Goal: Task Accomplishment & Management: Manage account settings

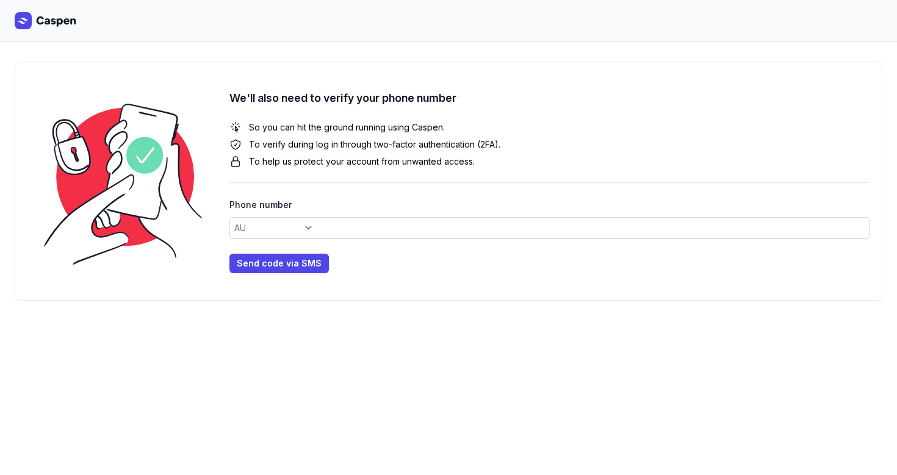
select select "+61"
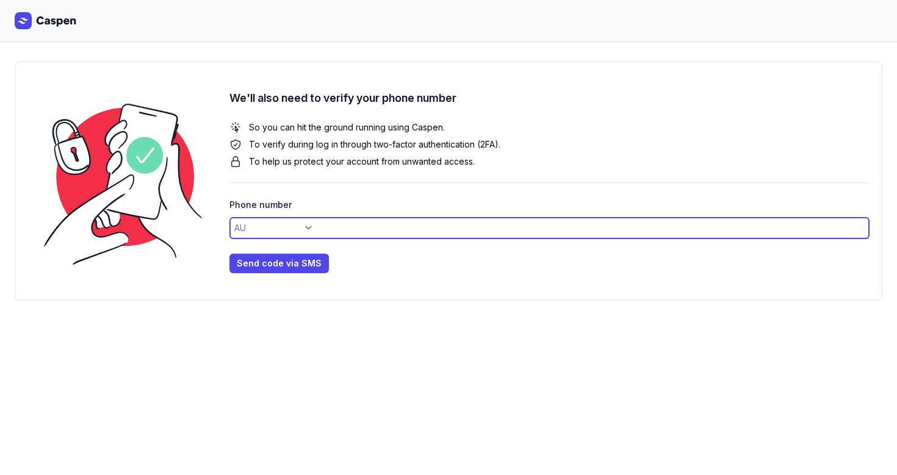
click at [356, 233] on input at bounding box center [549, 228] width 640 height 22
type input "0479114988"
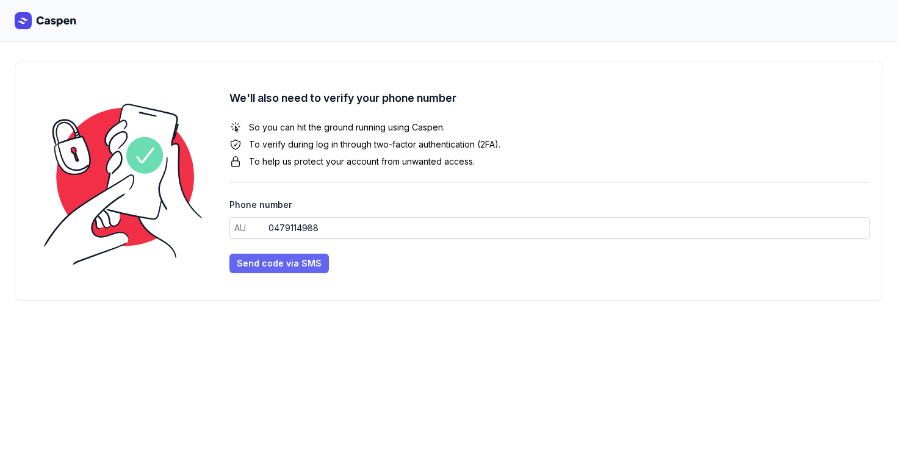
click at [272, 265] on span "Send code via SMS" at bounding box center [279, 263] width 85 height 15
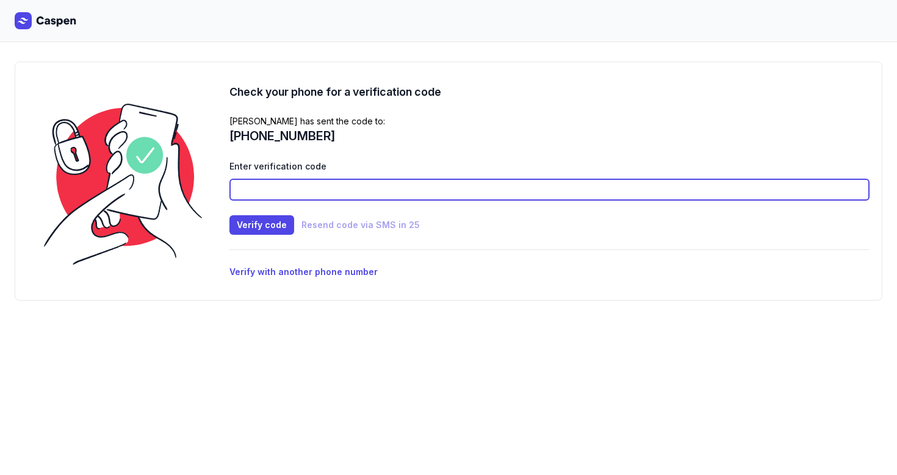
click at [267, 193] on input at bounding box center [549, 190] width 640 height 22
type input "5124"
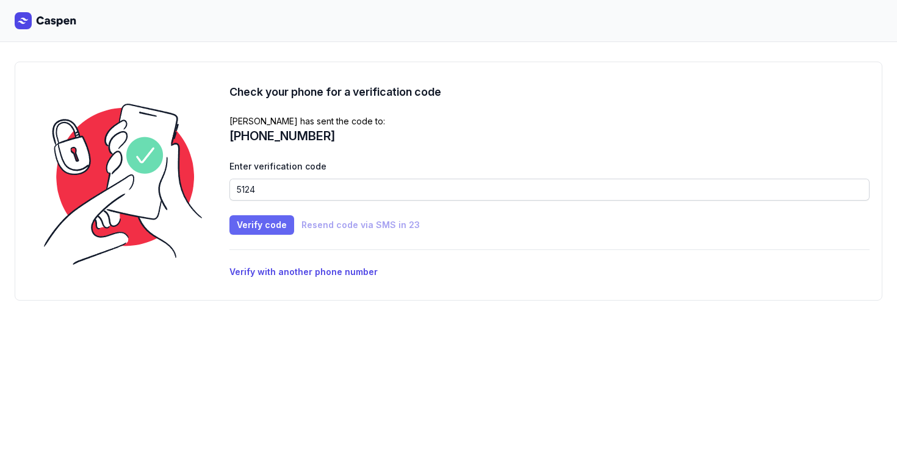
click at [265, 221] on span "Verify code" at bounding box center [262, 225] width 50 height 15
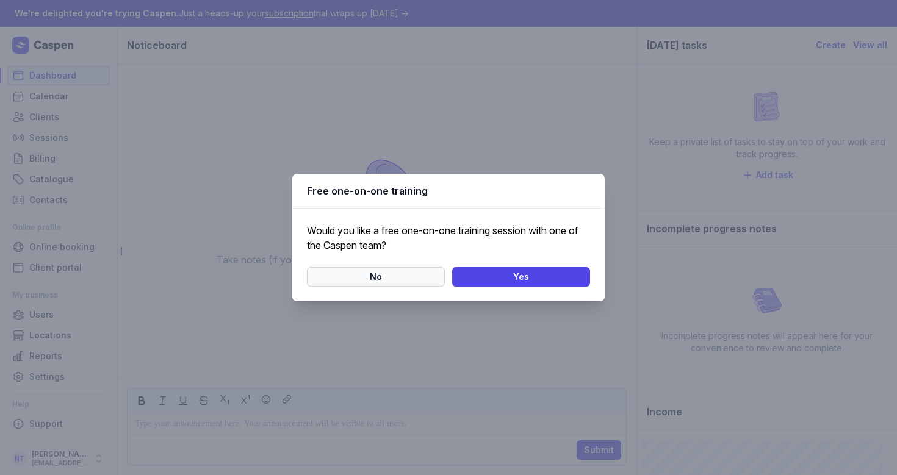
click at [355, 272] on span "No" at bounding box center [375, 277] width 123 height 15
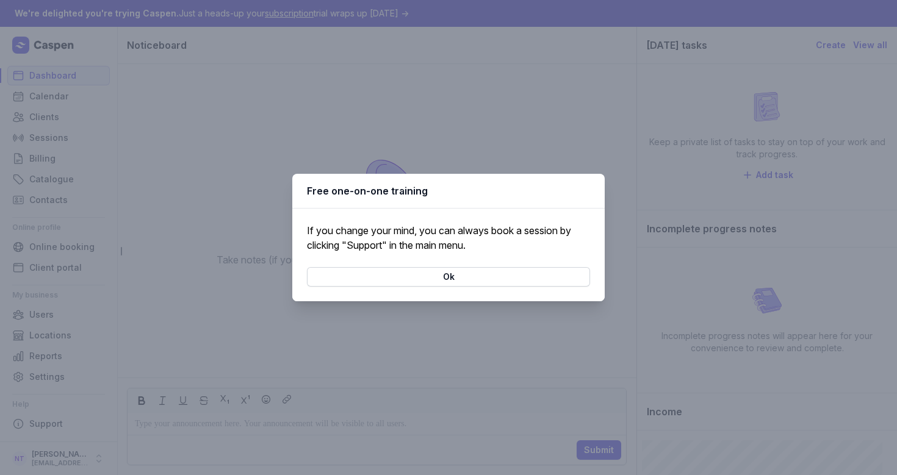
click at [355, 272] on span "Ok" at bounding box center [448, 277] width 269 height 15
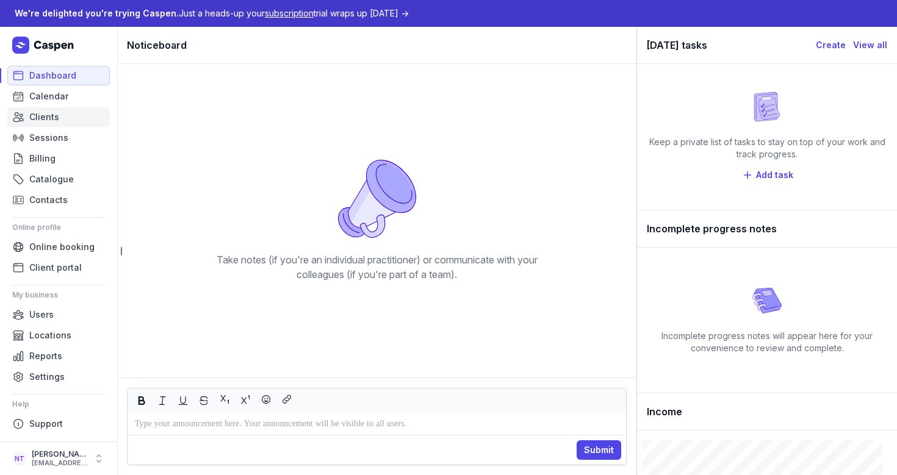
click at [34, 119] on span "Clients" at bounding box center [44, 117] width 30 height 15
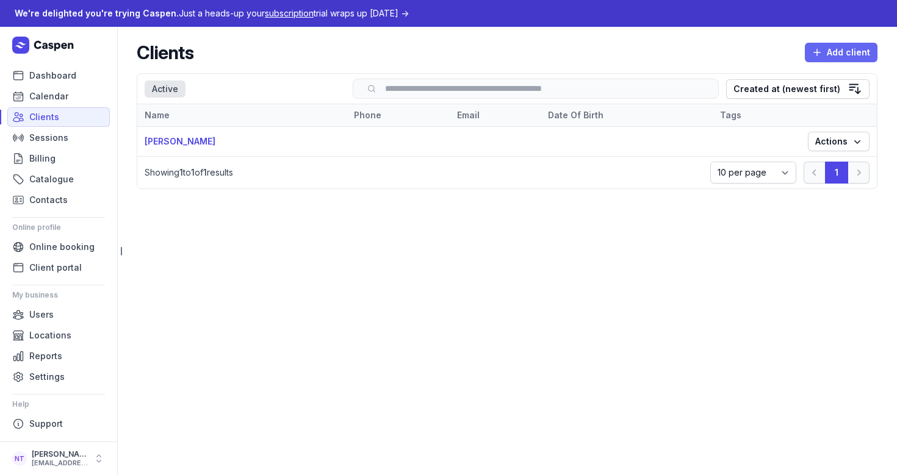
click at [860, 46] on span "Add client" at bounding box center [841, 52] width 58 height 15
select select
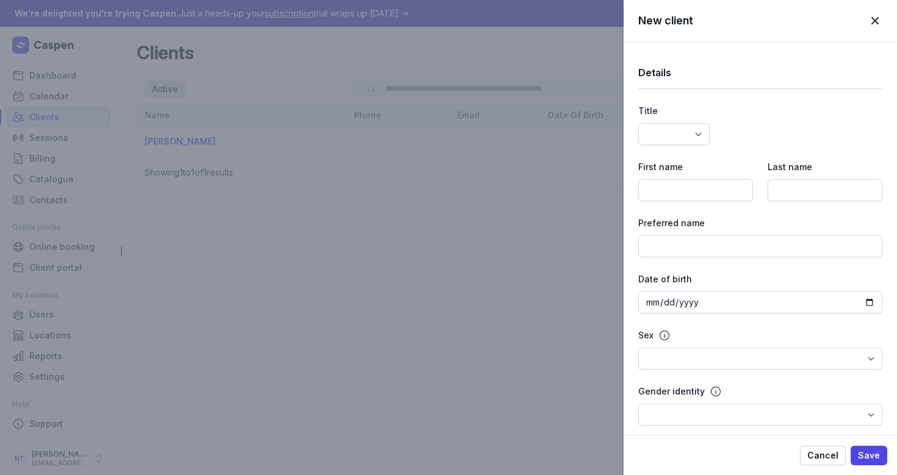
select select
select select "Miss"
type input "[PERSON_NAME]"
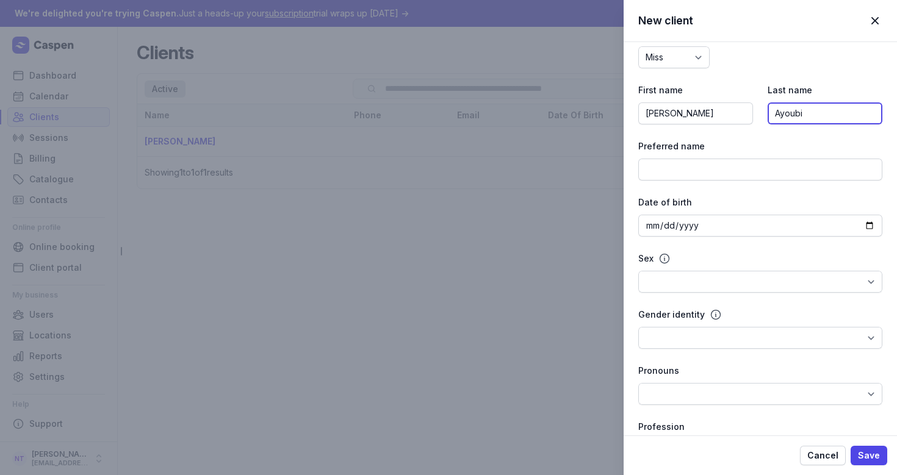
scroll to position [78, 0]
type input "Ayoubi"
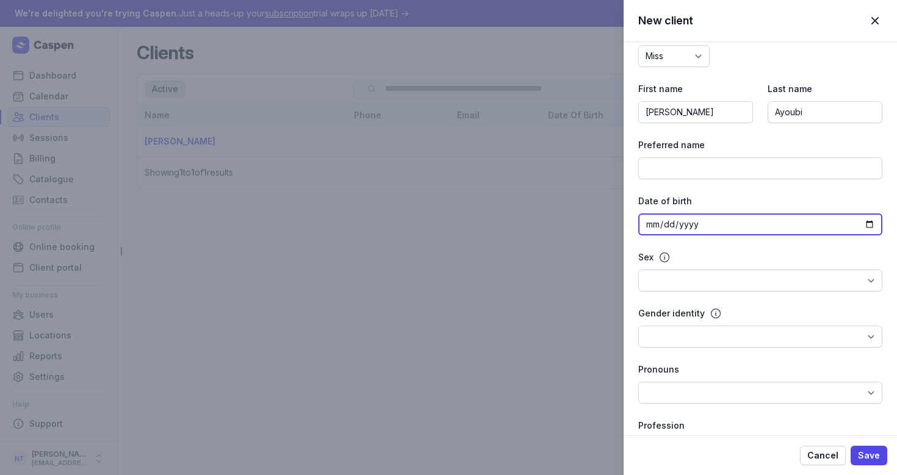
click at [662, 230] on input "date" at bounding box center [760, 225] width 244 height 22
click at [647, 228] on input "date" at bounding box center [760, 225] width 244 height 22
click at [673, 228] on input "date" at bounding box center [760, 225] width 244 height 22
click at [651, 227] on input "date" at bounding box center [760, 225] width 244 height 22
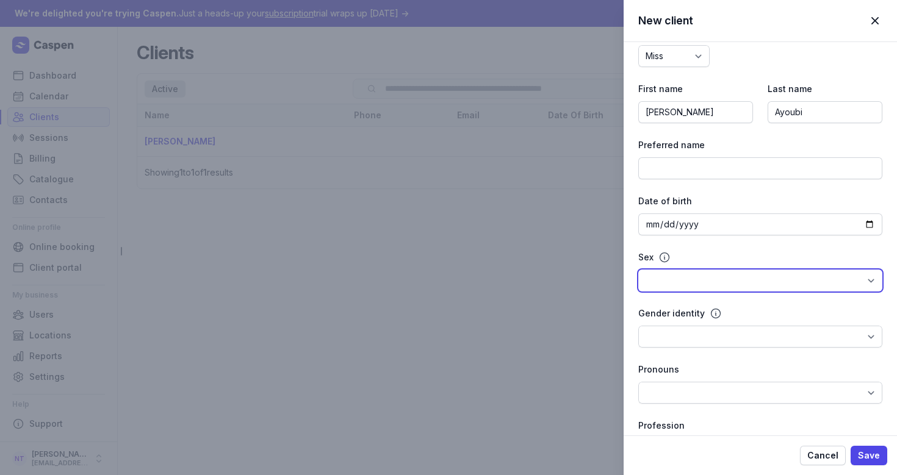
select select "[DEMOGRAPHIC_DATA]"
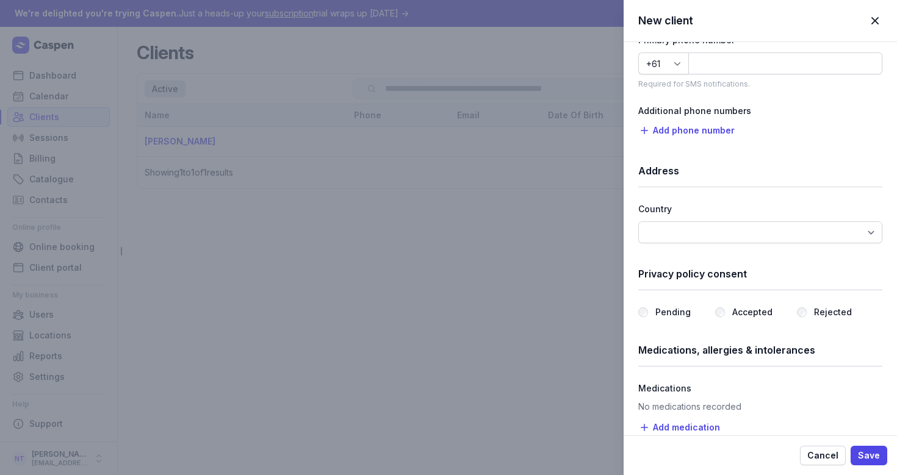
scroll to position [819, 0]
select select "AU"
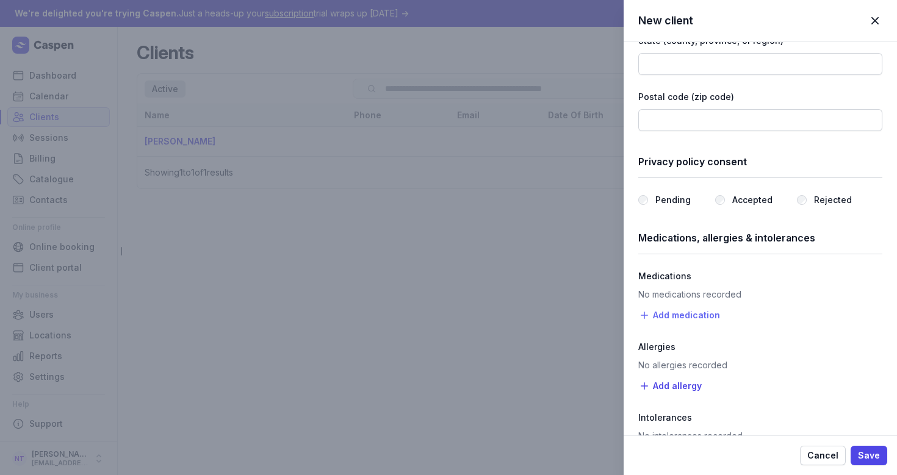
scroll to position [1213, 0]
click at [668, 199] on label "Pending" at bounding box center [672, 199] width 35 height 15
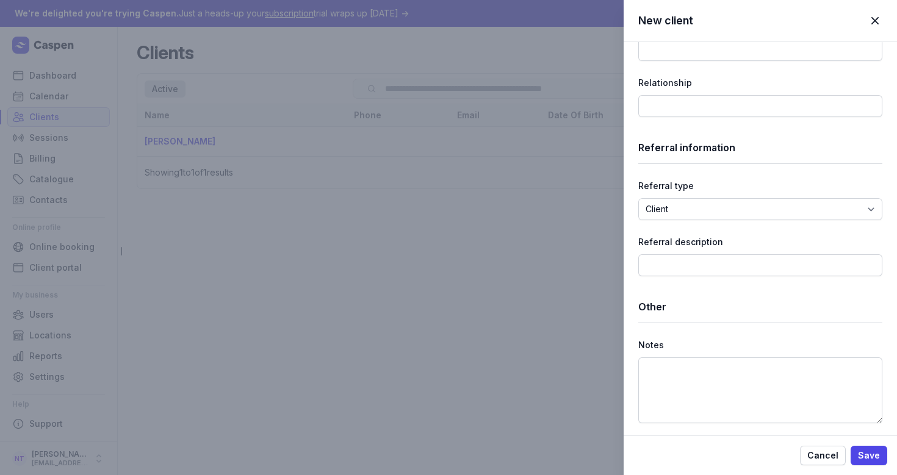
scroll to position [1777, 0]
click at [873, 450] on span "Save" at bounding box center [869, 456] width 22 height 15
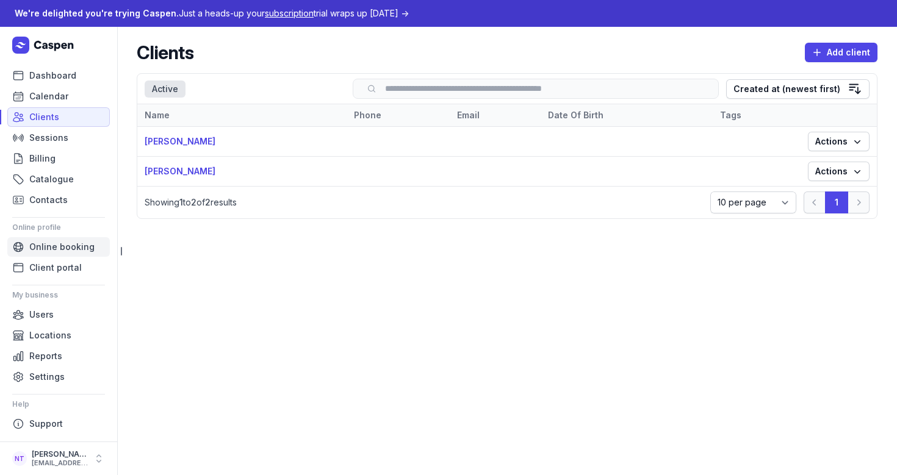
click at [59, 251] on span "Online booking" at bounding box center [61, 247] width 65 height 15
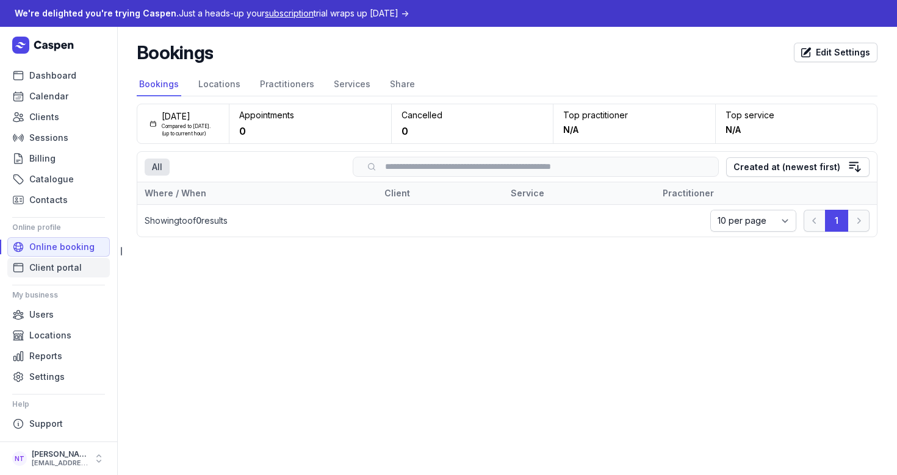
click at [58, 268] on span "Client portal" at bounding box center [55, 268] width 52 height 15
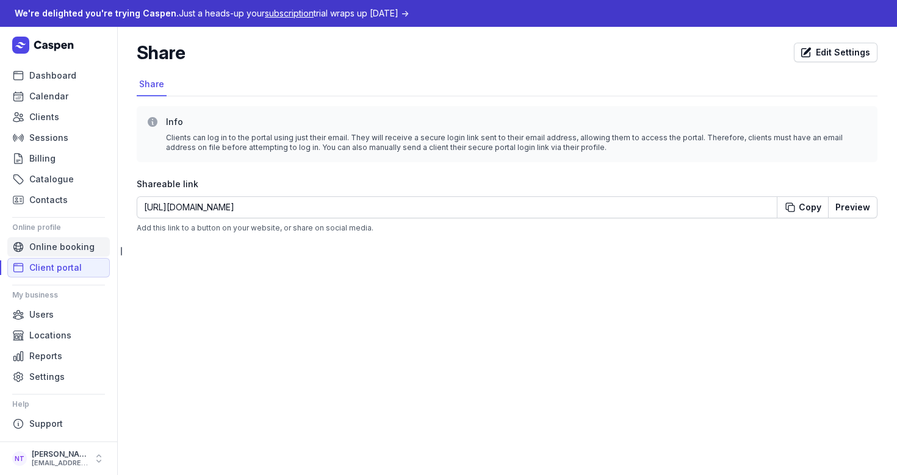
click at [60, 251] on span "Online booking" at bounding box center [61, 247] width 65 height 15
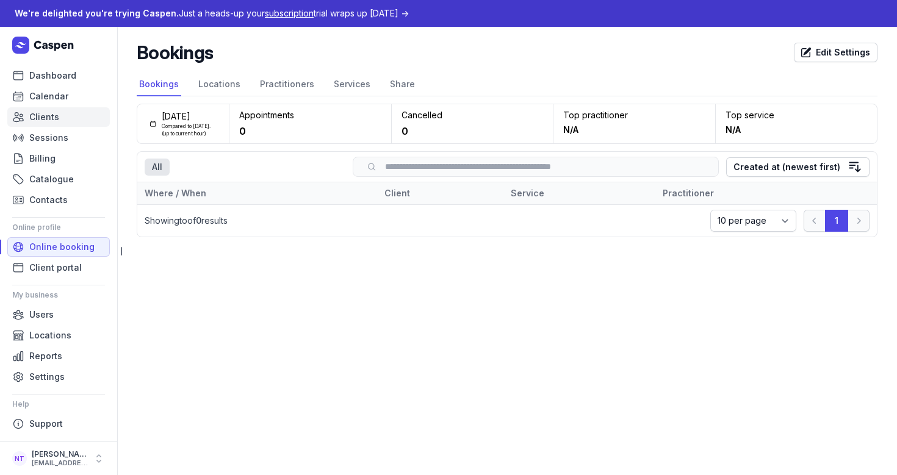
click at [47, 120] on span "Clients" at bounding box center [44, 117] width 30 height 15
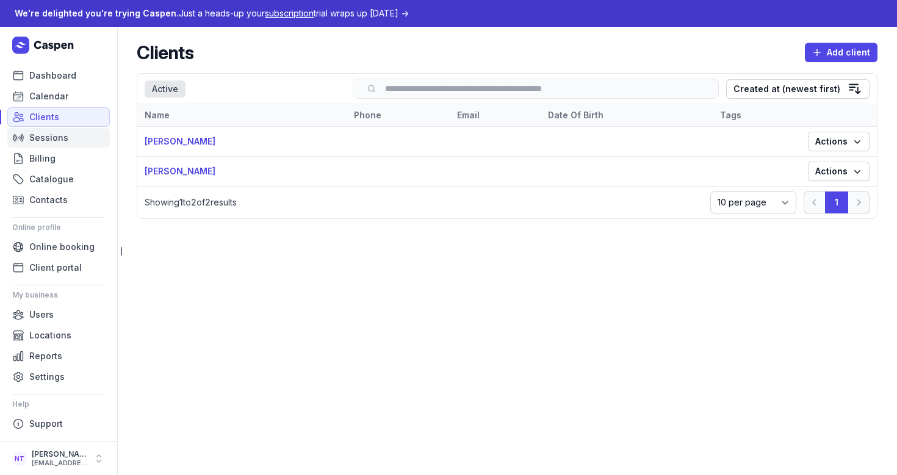
click at [66, 139] on span "Sessions" at bounding box center [48, 138] width 39 height 15
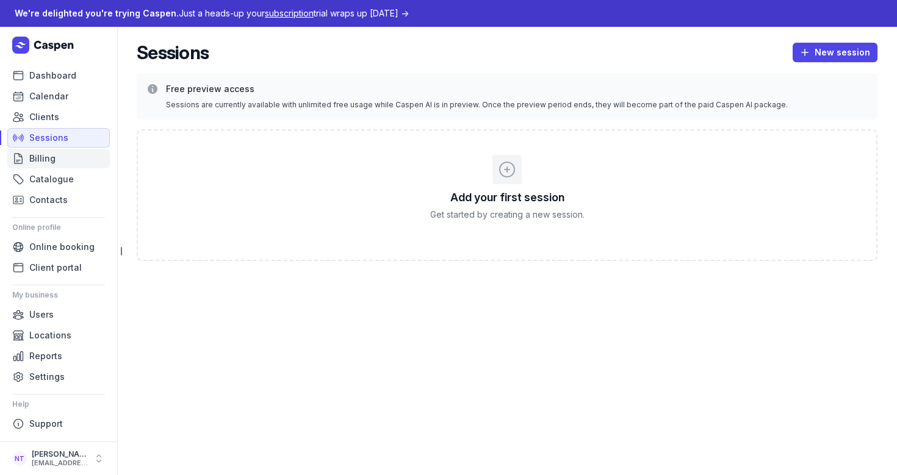
click at [45, 165] on span "Billing" at bounding box center [42, 158] width 26 height 15
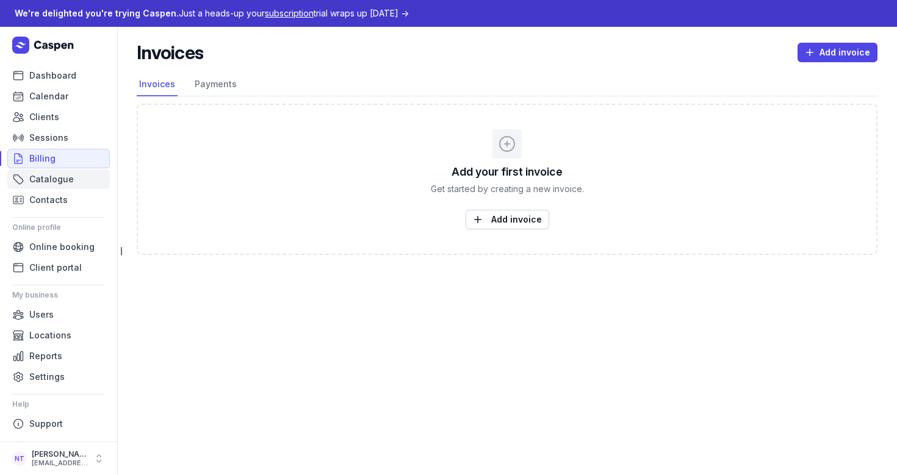
click at [43, 176] on span "Catalogue" at bounding box center [51, 179] width 45 height 15
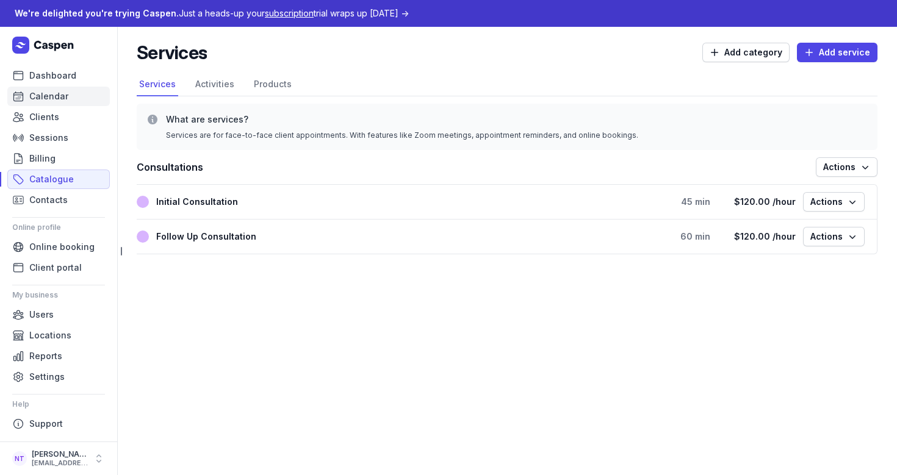
click at [63, 94] on span "Calendar" at bounding box center [48, 96] width 39 height 15
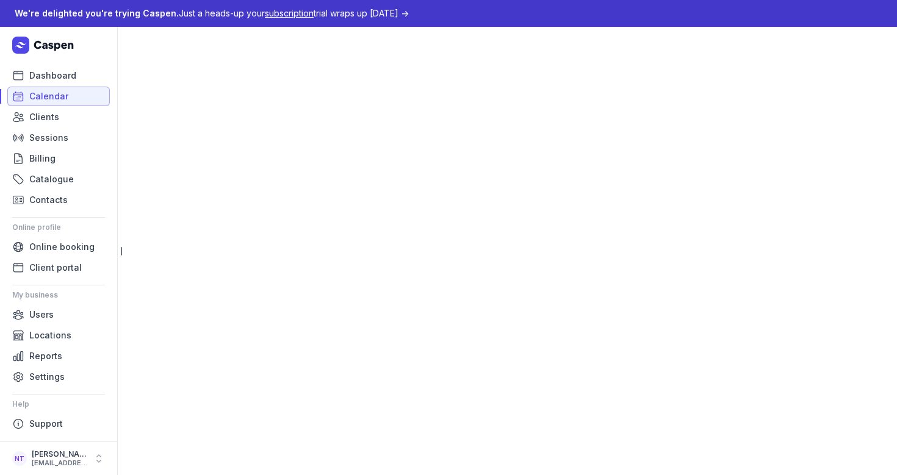
select select "week"
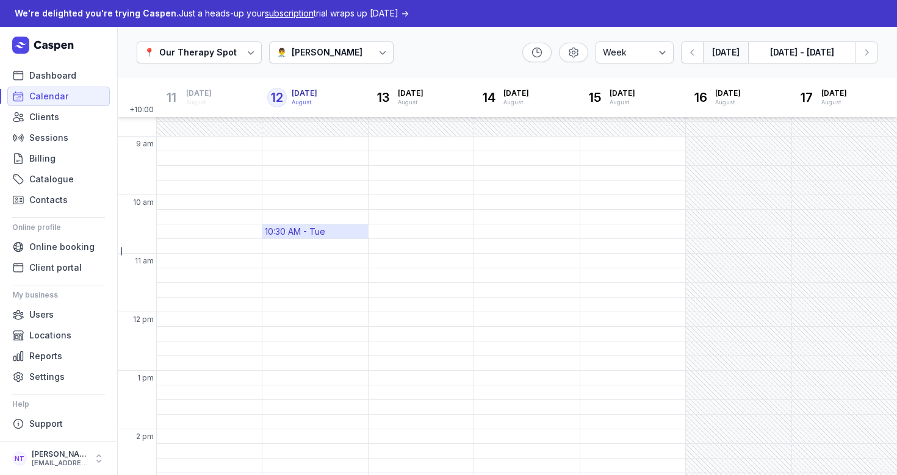
scroll to position [45, 0]
click at [411, 156] on div "9:15 AM - Wed" at bounding box center [400, 153] width 58 height 12
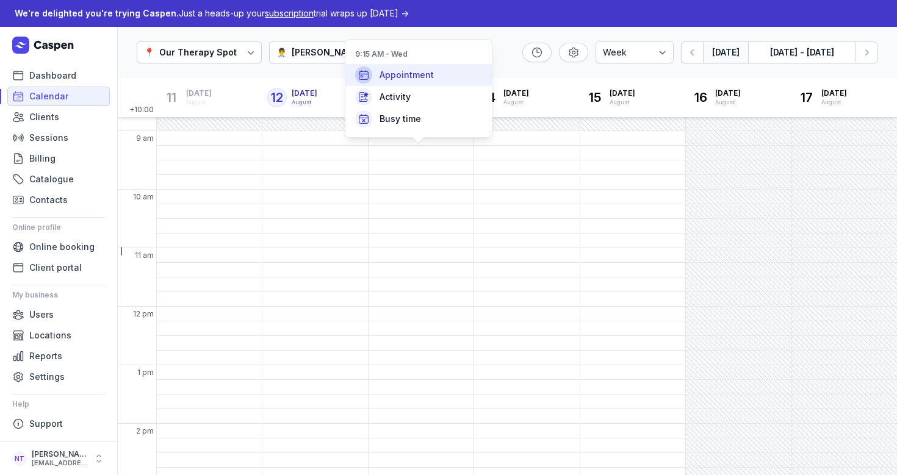
click at [414, 78] on span "Appointment" at bounding box center [407, 75] width 54 height 12
select select "9:15"
select select
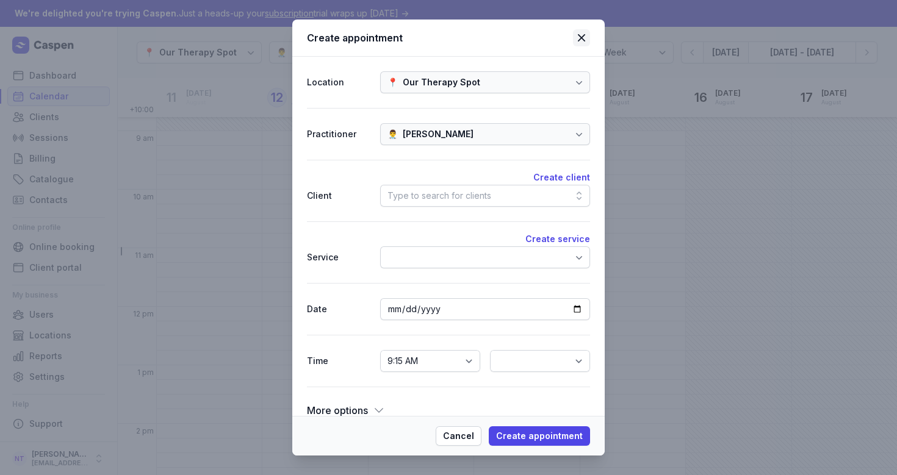
click at [580, 37] on icon at bounding box center [581, 37] width 7 height 7
select select
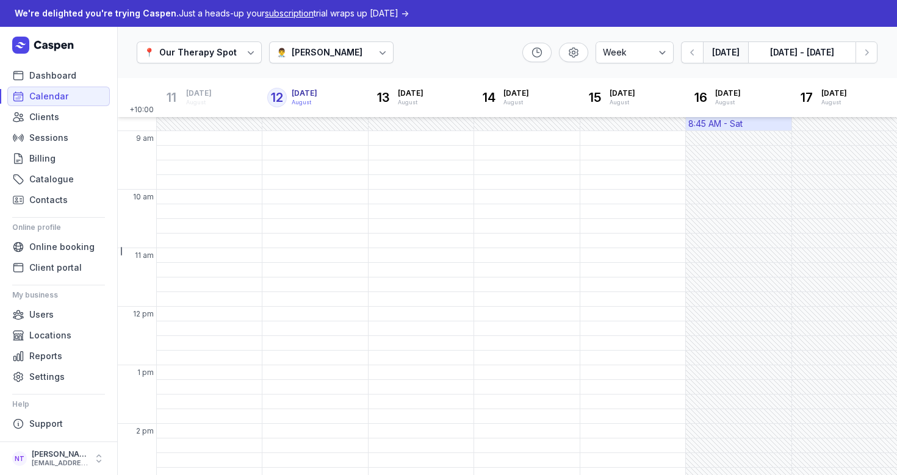
click at [740, 123] on div "8:45 AM - Sat" at bounding box center [738, 124] width 105 height 14
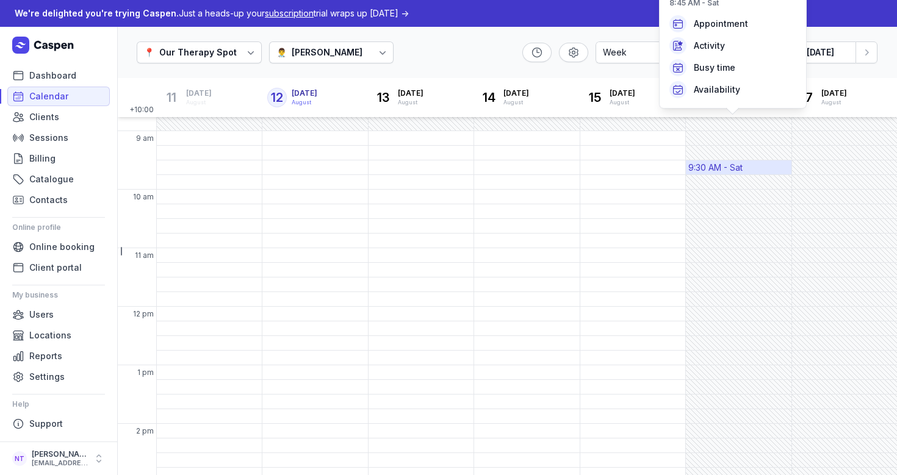
click at [719, 163] on div "9:30 AM - Sat" at bounding box center [715, 168] width 54 height 12
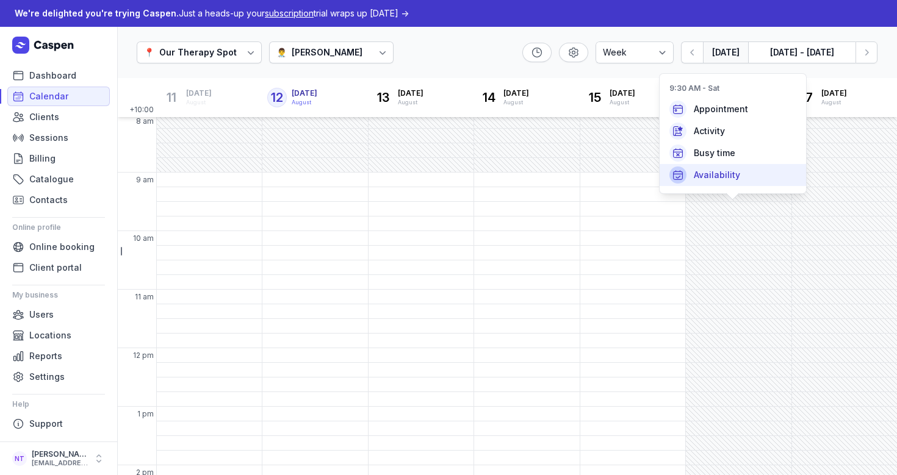
scroll to position [2, 0]
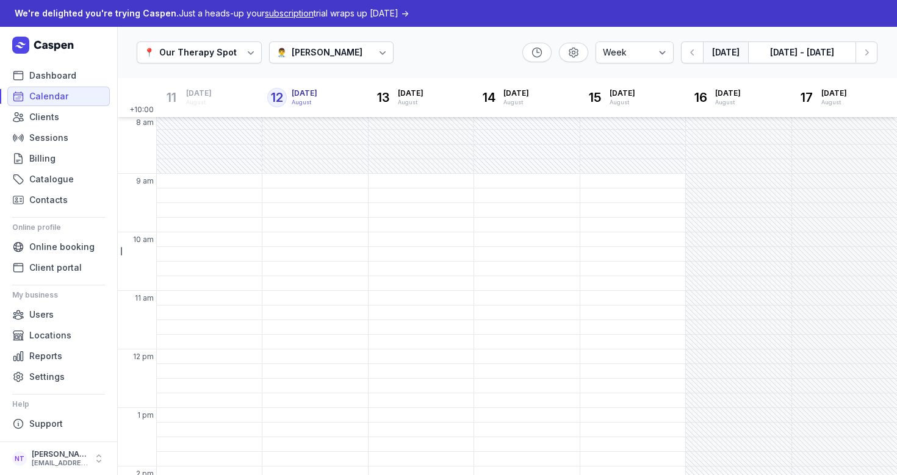
click at [642, 159] on div "8:30 AM - Fri" at bounding box center [633, 166] width 106 height 15
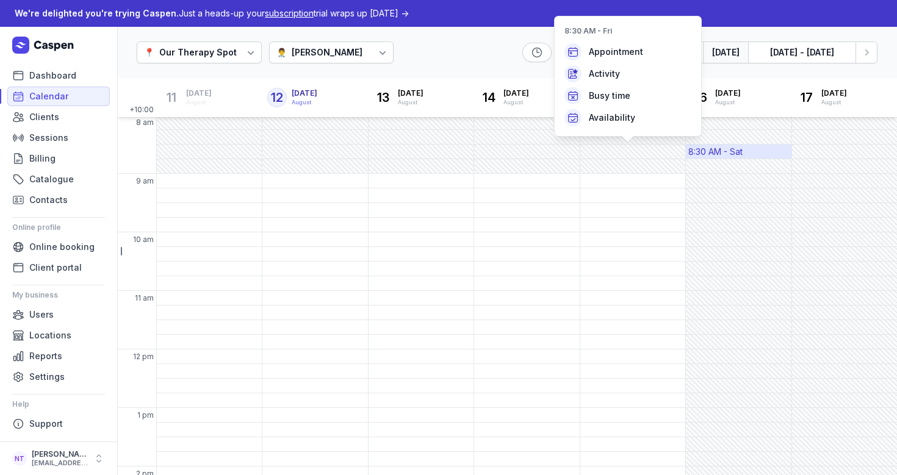
click at [722, 150] on div "8:30 AM - Sat" at bounding box center [715, 152] width 54 height 12
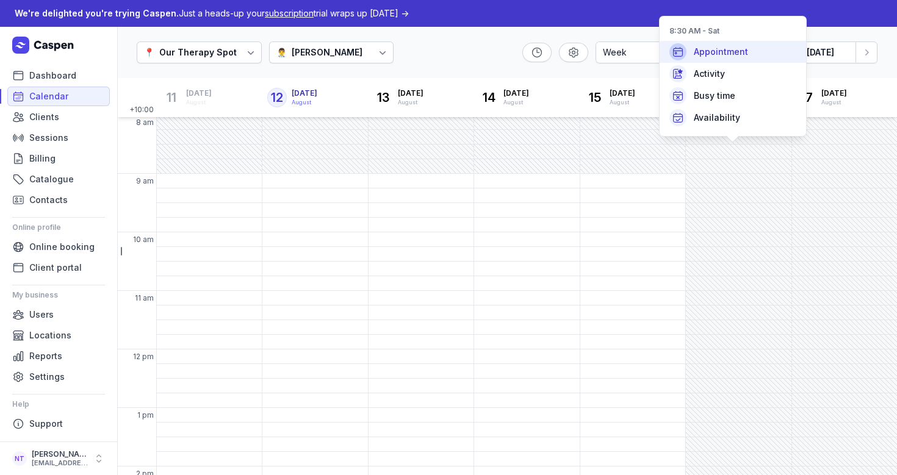
click at [721, 51] on span "Appointment" at bounding box center [721, 52] width 54 height 12
select select "8:30"
select select
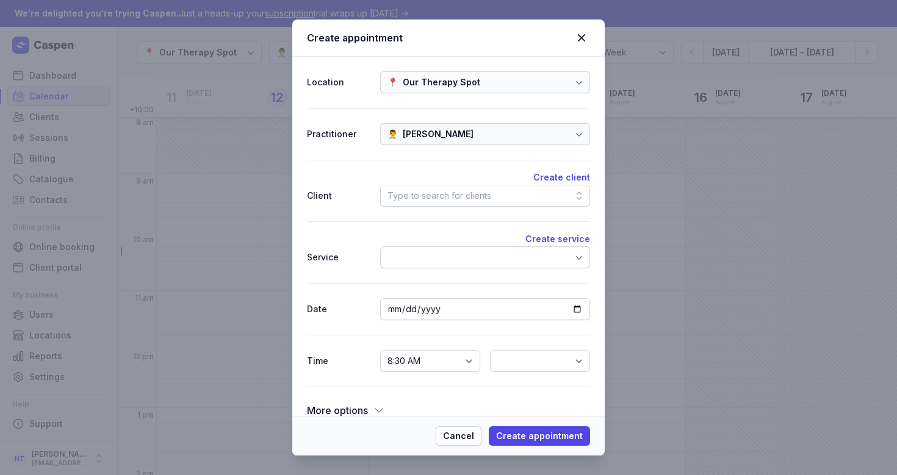
click at [408, 200] on div "Type to search for clients" at bounding box center [440, 196] width 104 height 15
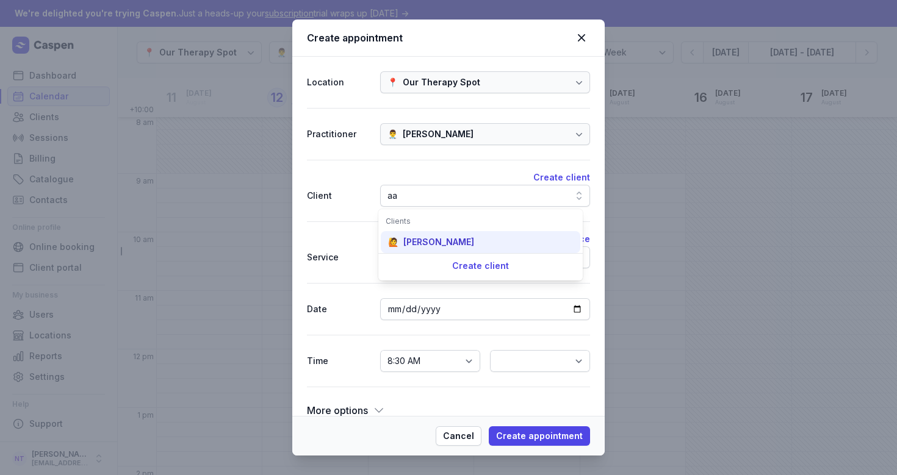
type input "aa"
click at [439, 237] on div "[PERSON_NAME]" at bounding box center [438, 242] width 71 height 12
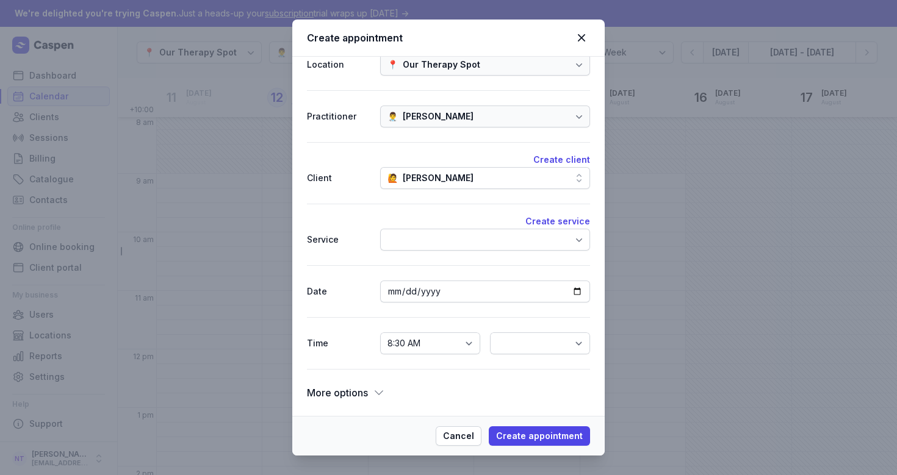
click at [439, 237] on div at bounding box center [485, 240] width 210 height 22
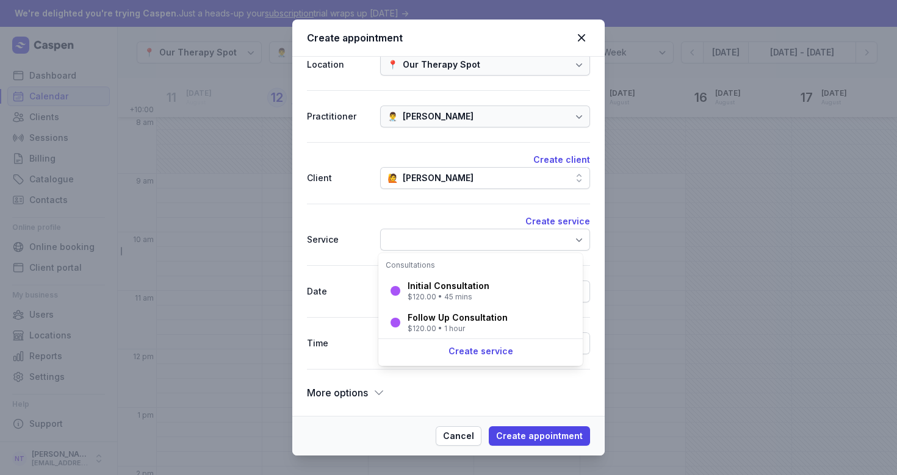
scroll to position [18, 0]
click at [456, 353] on div "Create service" at bounding box center [480, 351] width 204 height 25
select select
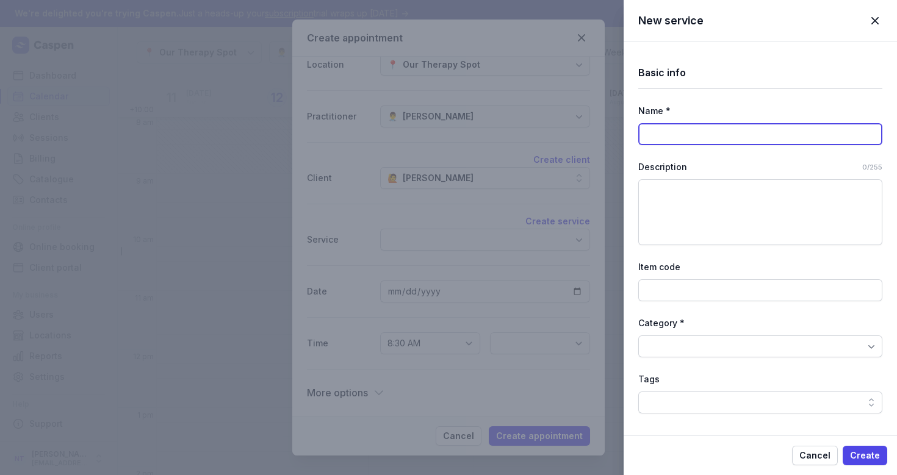
click at [685, 131] on input at bounding box center [760, 134] width 244 height 22
type input "Session"
click at [662, 349] on div at bounding box center [654, 347] width 17 height 10
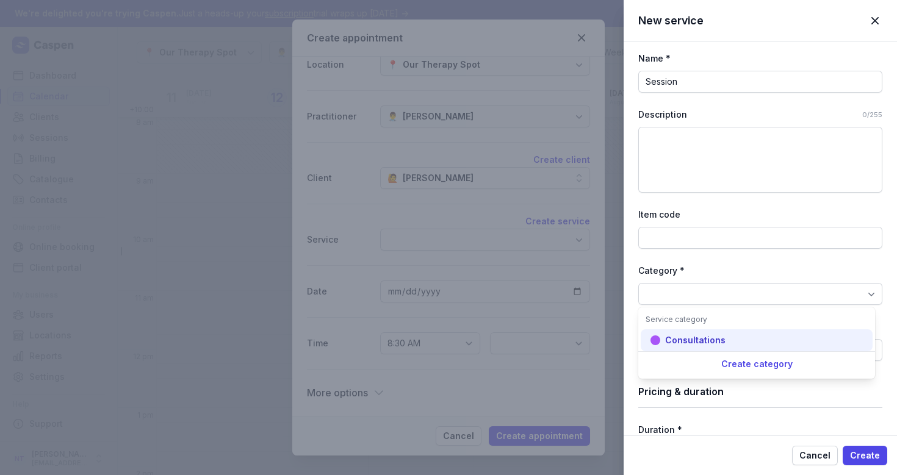
click at [662, 348] on div "Consultations" at bounding box center [757, 341] width 232 height 22
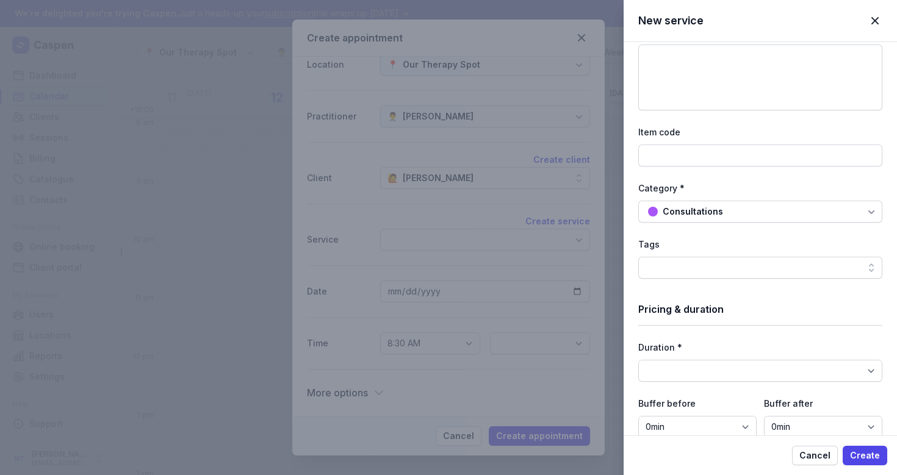
scroll to position [143, 0]
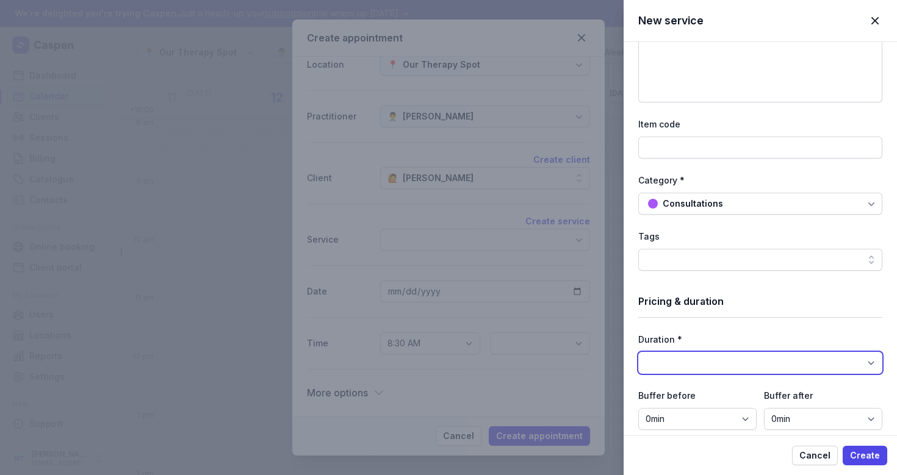
select select "60"
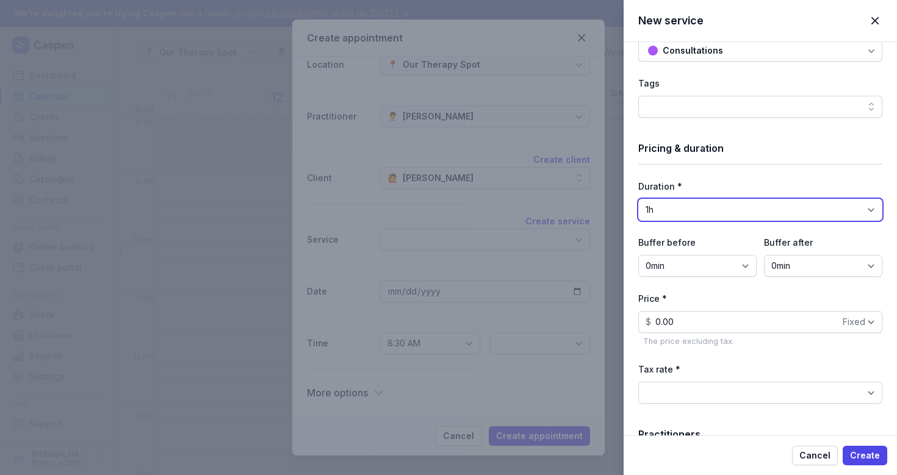
scroll to position [298, 0]
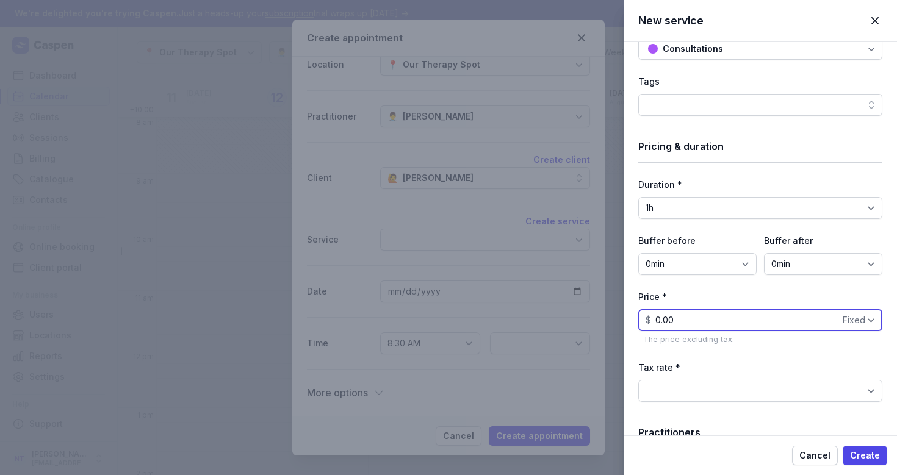
click at [654, 320] on input "0.00" at bounding box center [760, 320] width 244 height 22
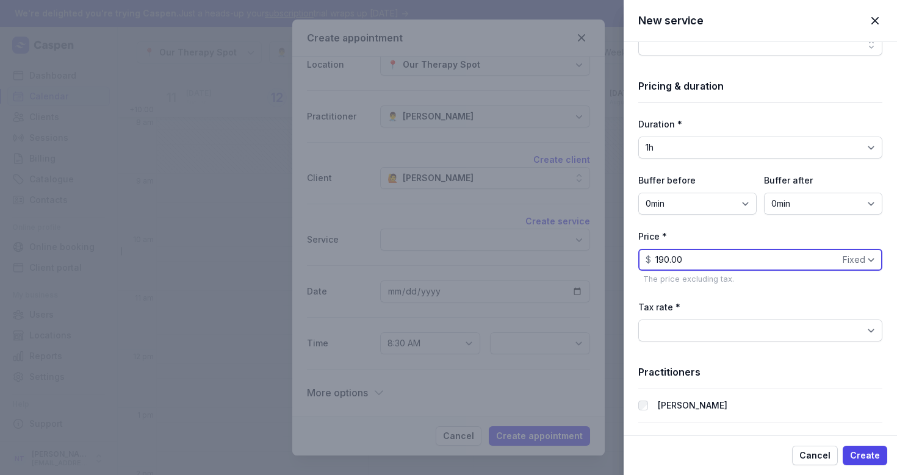
scroll to position [360, 0]
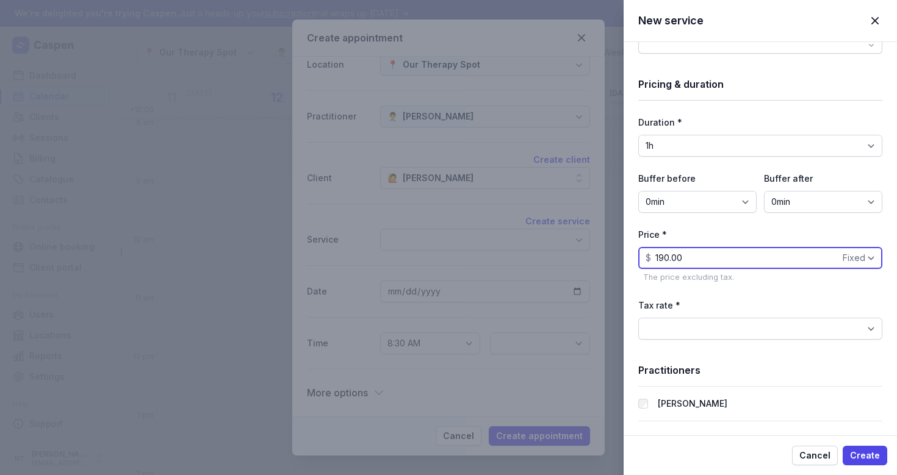
type input "190.00"
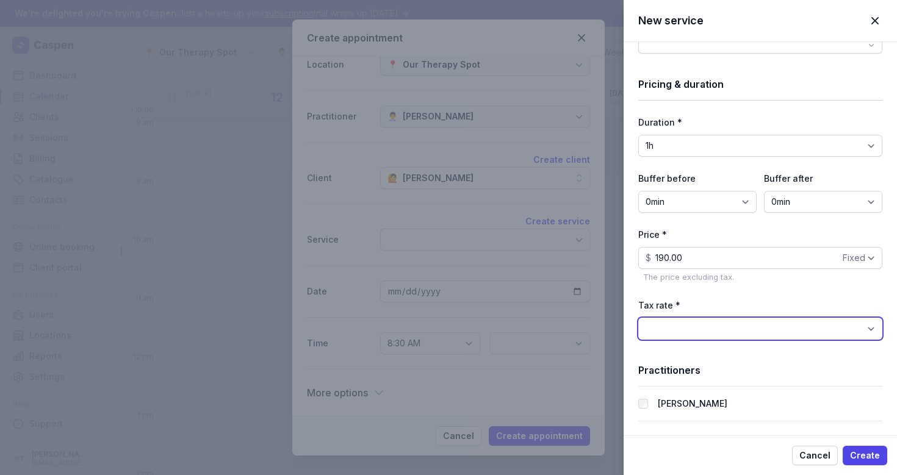
select select "tax_01K2ES4FBZDT9VAN4D7MD4SP82"
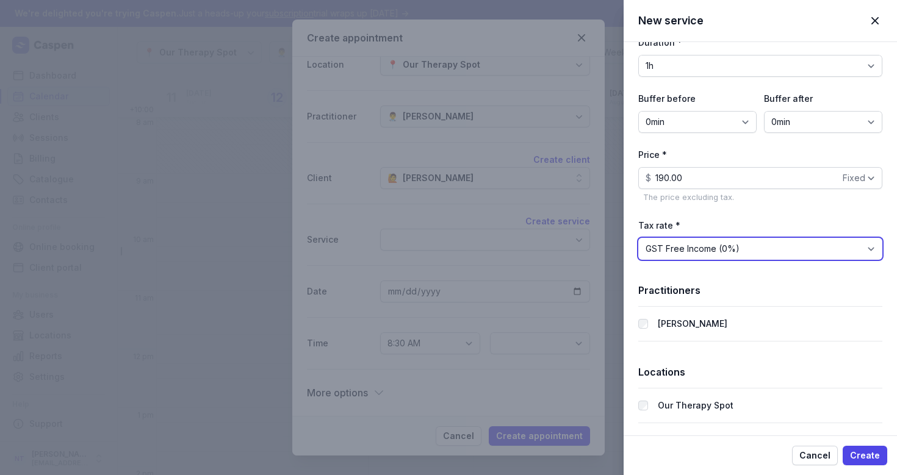
scroll to position [440, 0]
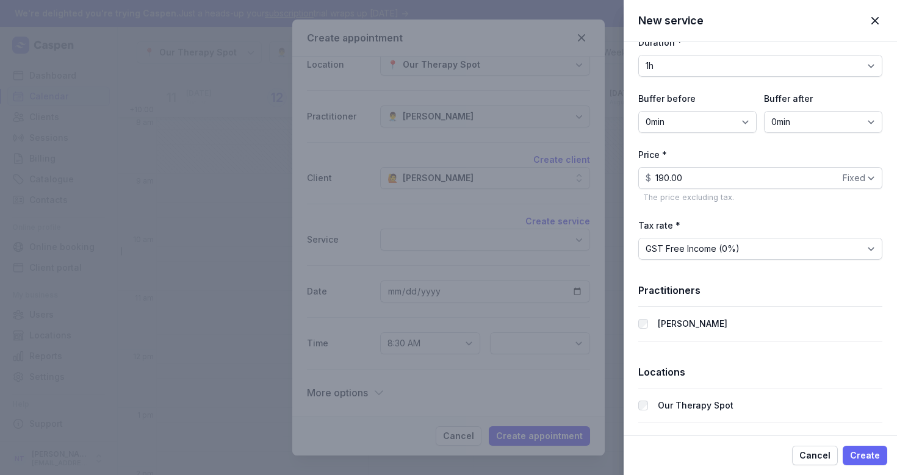
click at [875, 457] on span "Create" at bounding box center [865, 456] width 30 height 15
select select "9:30"
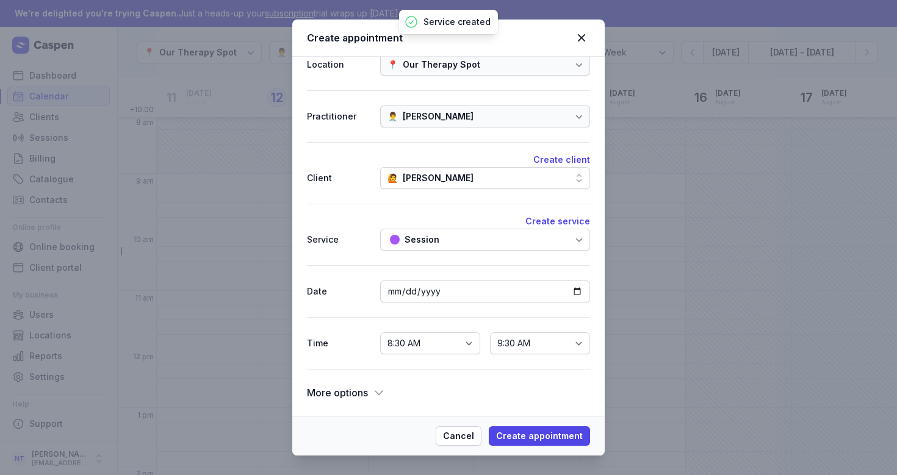
click at [355, 391] on span "More options" at bounding box center [337, 392] width 61 height 17
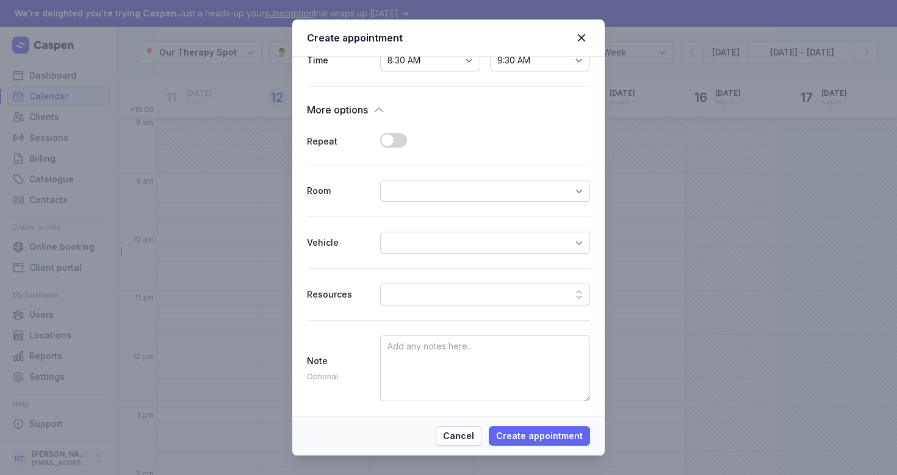
scroll to position [301, 0]
click at [560, 439] on span "Create appointment" at bounding box center [539, 436] width 87 height 15
select select
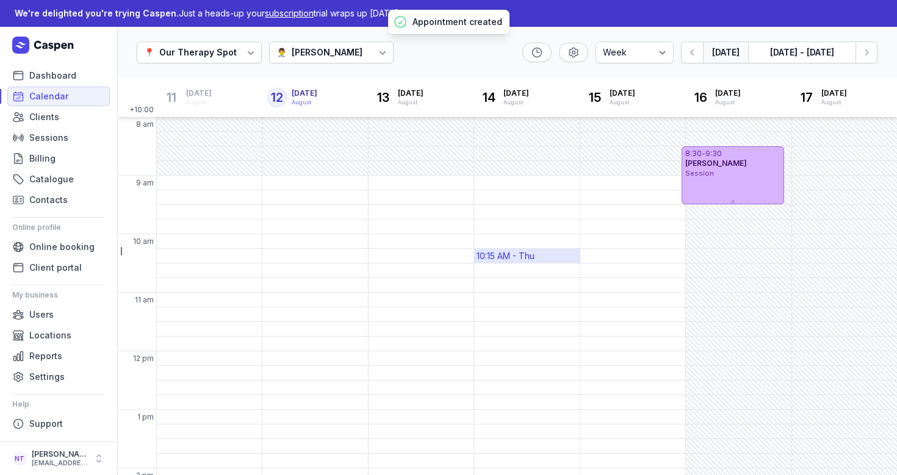
scroll to position [0, 0]
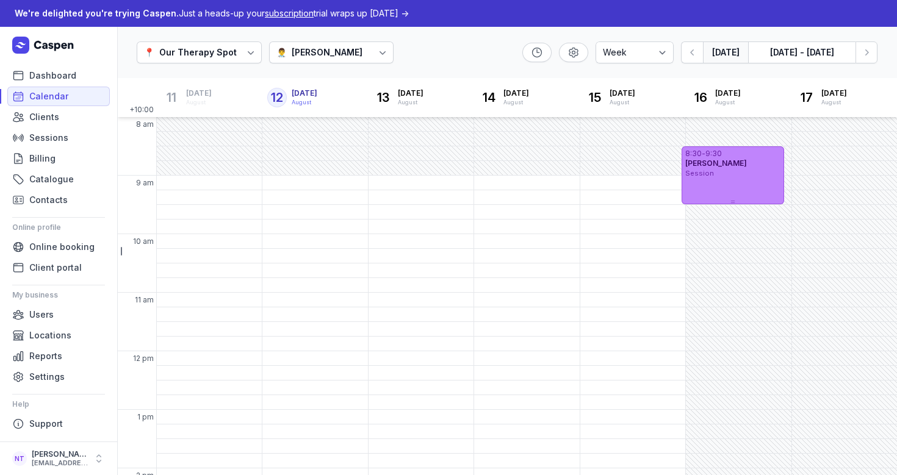
click at [716, 175] on div "Session" at bounding box center [733, 173] width 96 height 10
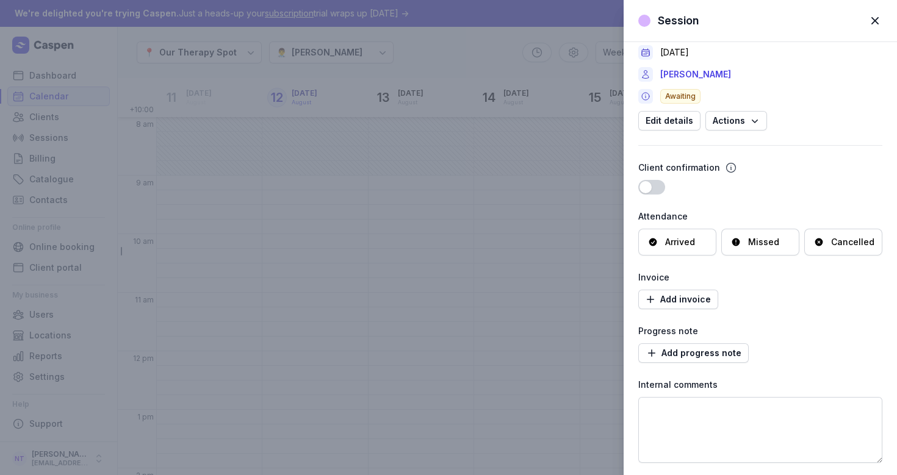
scroll to position [56, 0]
click at [684, 355] on span "Add progress note" at bounding box center [694, 353] width 96 height 15
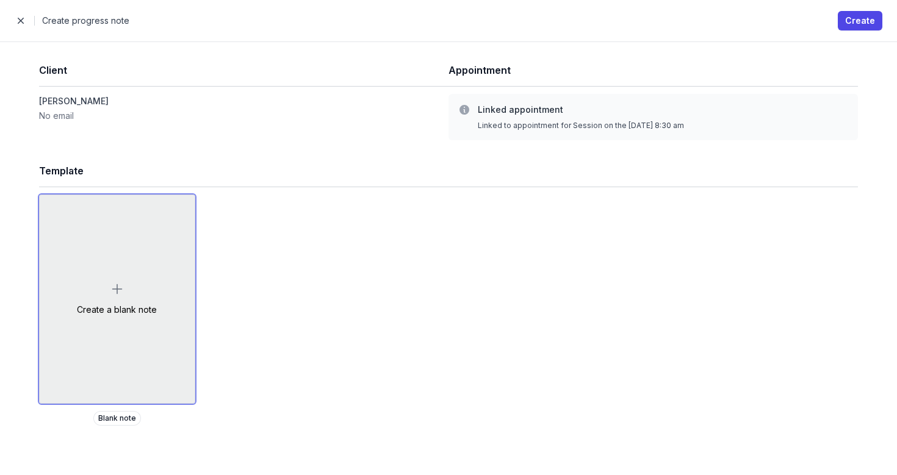
click at [118, 275] on div "Create a blank note" at bounding box center [117, 299] width 155 height 208
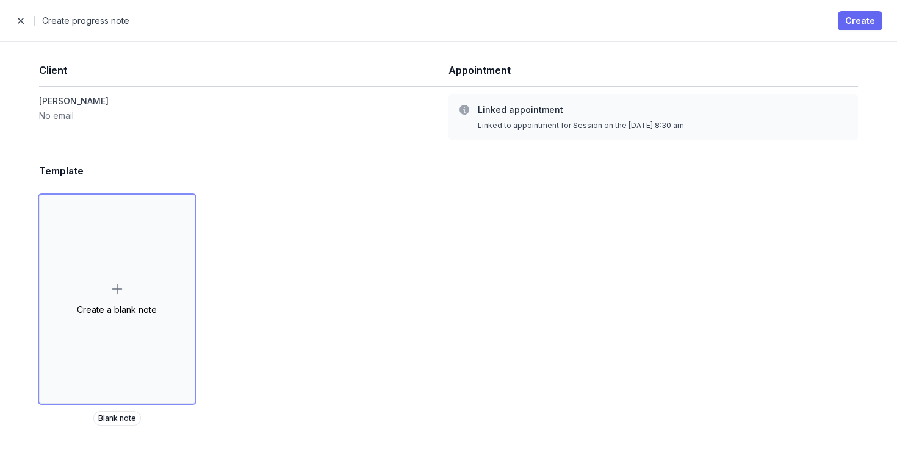
click at [854, 26] on span "Create" at bounding box center [860, 20] width 30 height 15
select select
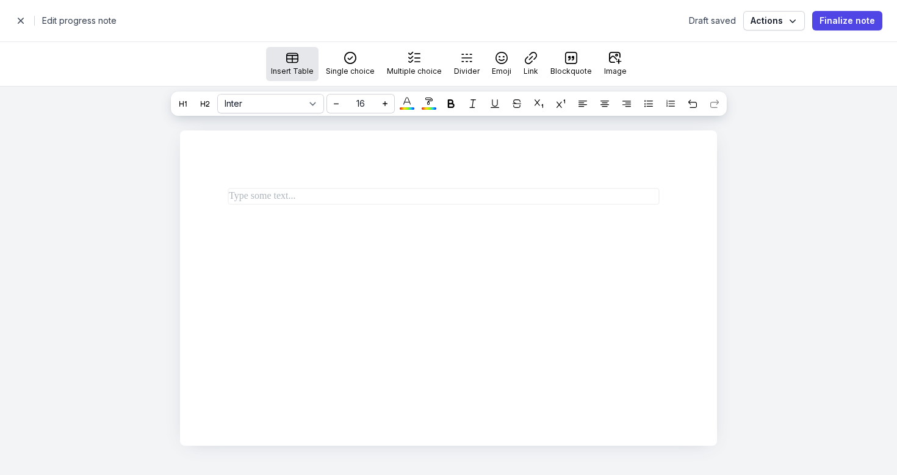
click at [293, 56] on icon "button" at bounding box center [292, 58] width 12 height 12
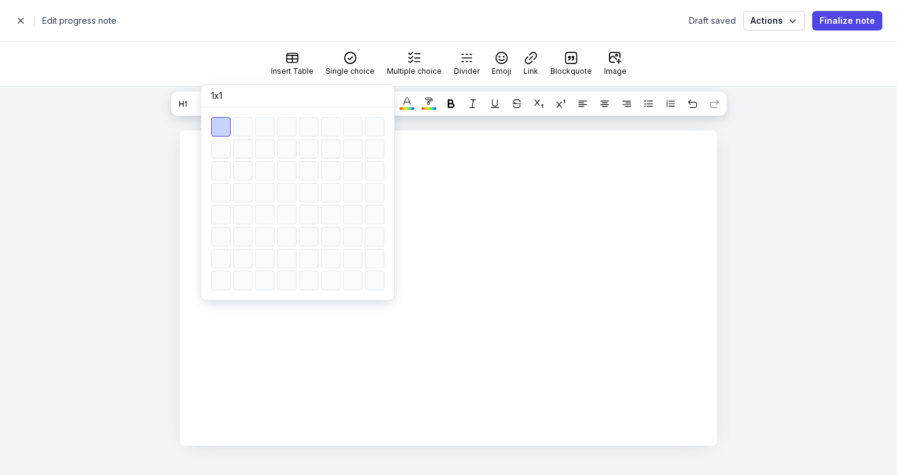
click at [124, 134] on div "Inter Times New Roman 16 * * ** ** ** ** ** ** ** ** ** ** ** ** ** ** ** ** **…" at bounding box center [448, 281] width 897 height 389
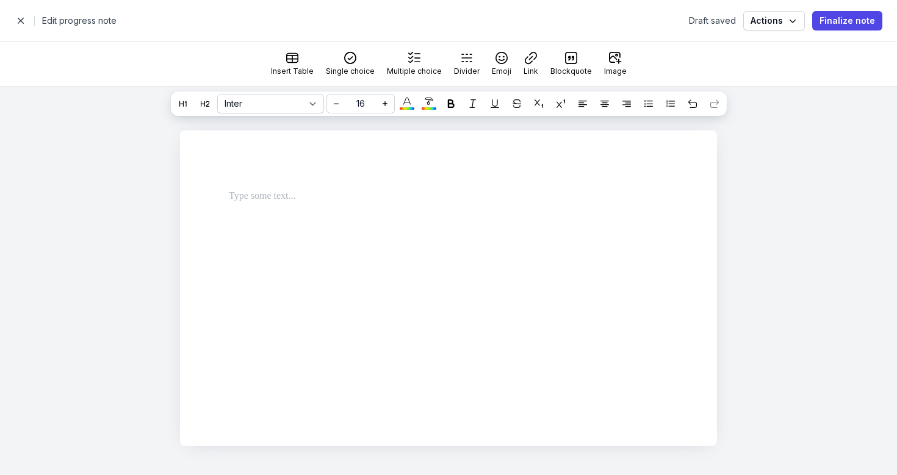
click at [22, 19] on span "button" at bounding box center [21, 21] width 24 height 24
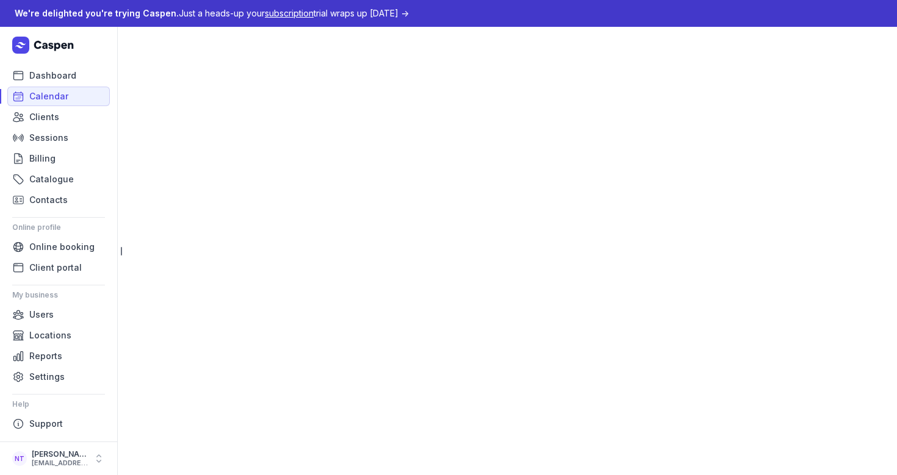
select select "week"
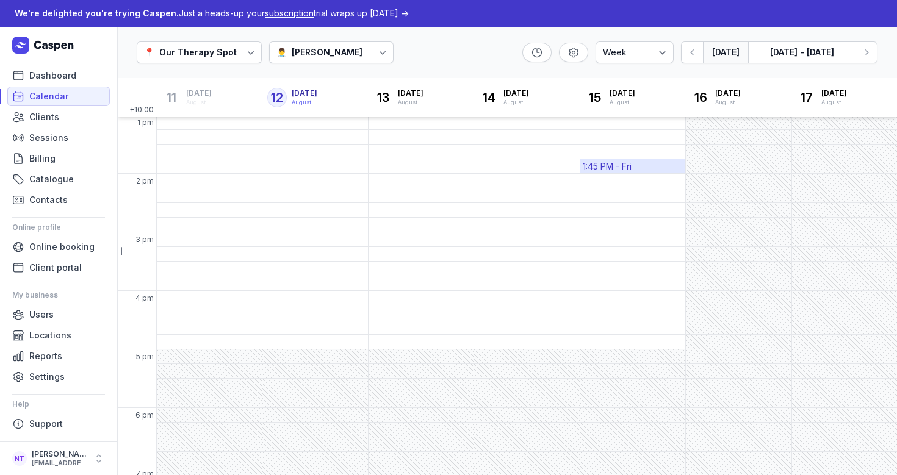
scroll to position [345, 0]
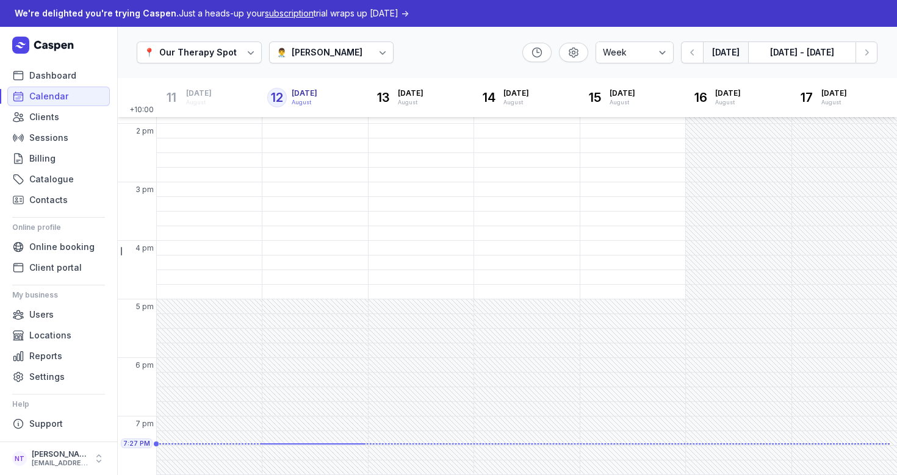
click at [272, 16] on span "subscription" at bounding box center [289, 13] width 49 height 10
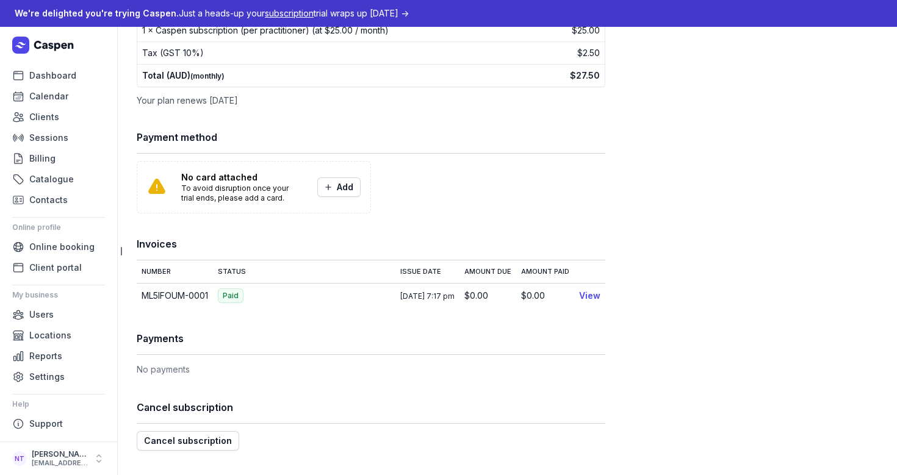
scroll to position [113, 0]
click at [169, 435] on span "Cancel subscription" at bounding box center [188, 442] width 88 height 15
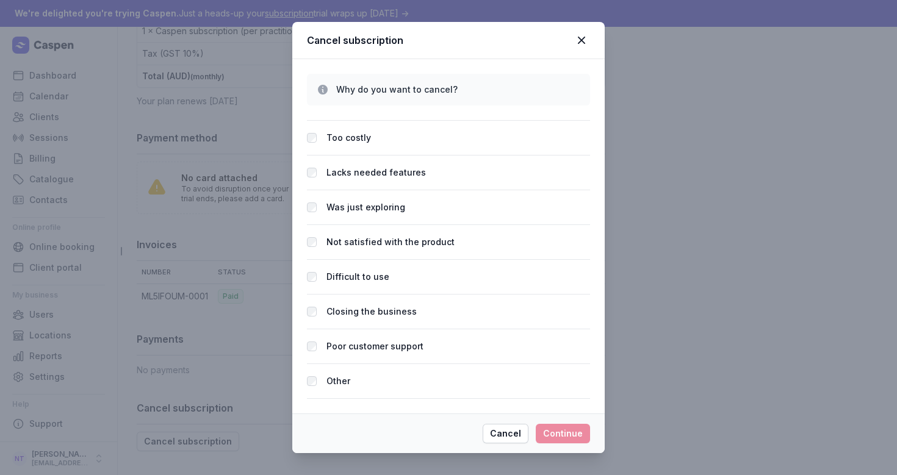
click at [361, 225] on div "Was just exploring" at bounding box center [448, 242] width 283 height 35
click at [358, 204] on label "Was just exploring" at bounding box center [366, 207] width 79 height 15
click at [555, 435] on span "Continue" at bounding box center [563, 434] width 40 height 15
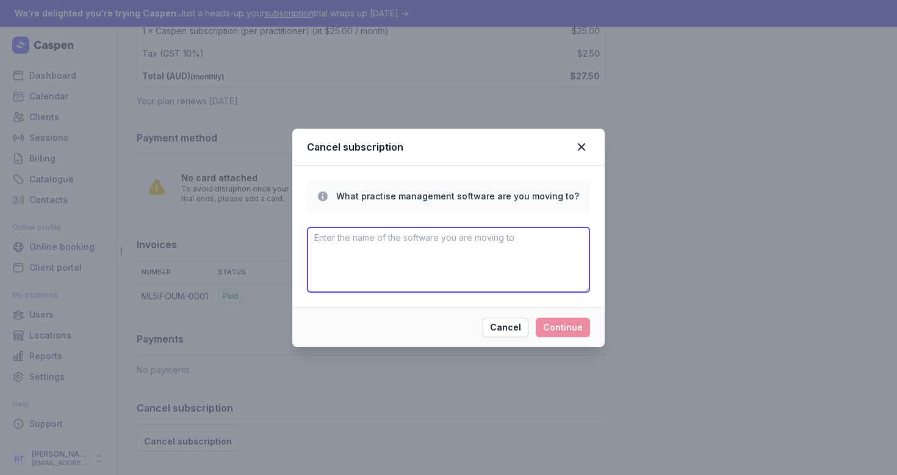
click at [484, 254] on textarea at bounding box center [448, 260] width 283 height 66
type textarea "d"
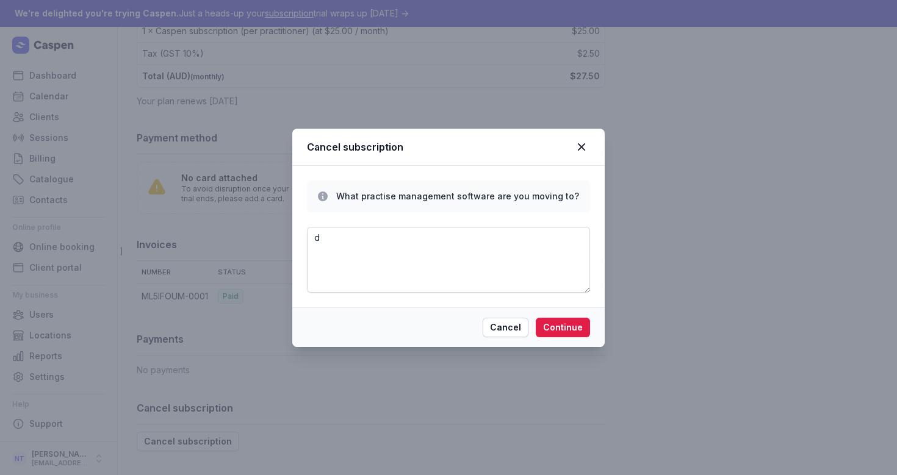
click at [549, 317] on div "Cancel Continue" at bounding box center [448, 328] width 312 height 40
click at [549, 325] on span "Continue" at bounding box center [563, 327] width 40 height 15
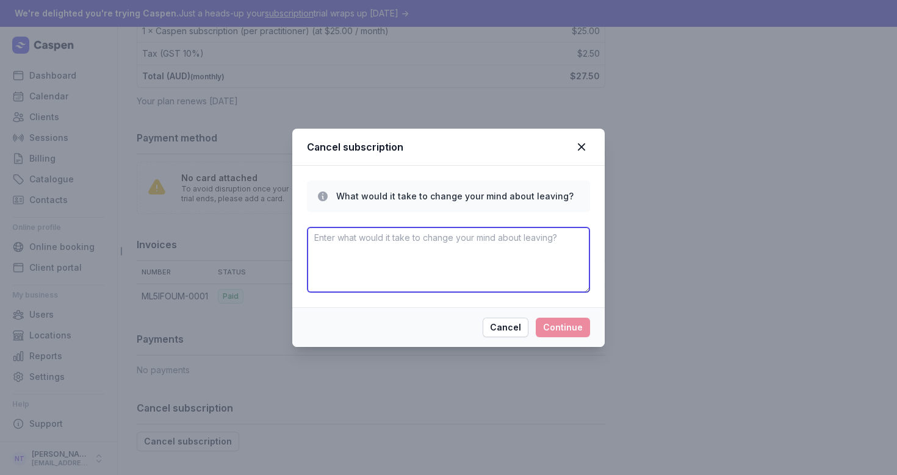
click at [486, 249] on textarea at bounding box center [448, 260] width 283 height 66
type textarea "d"
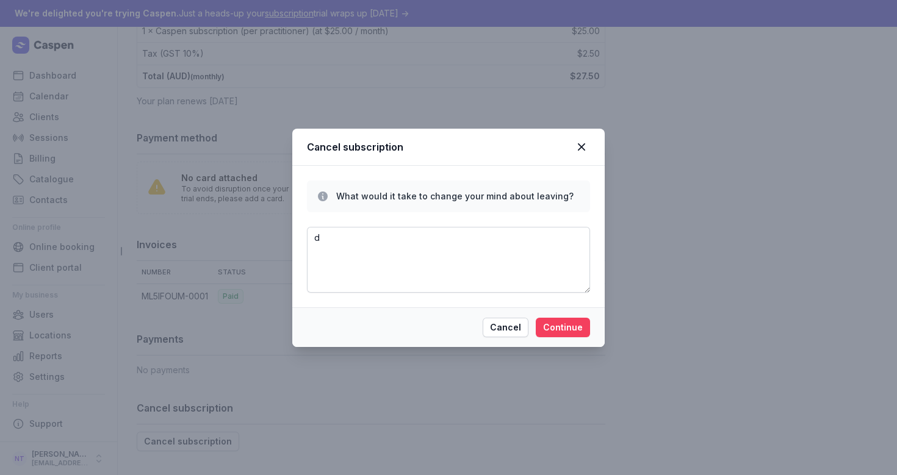
click at [549, 329] on span "Continue" at bounding box center [563, 327] width 40 height 15
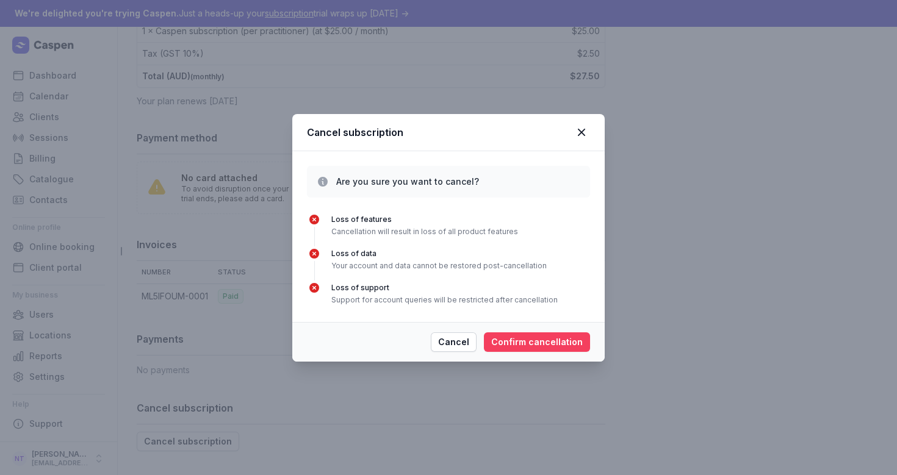
click at [536, 341] on span "Confirm cancellation" at bounding box center [537, 342] width 92 height 15
